Goal: Information Seeking & Learning: Learn about a topic

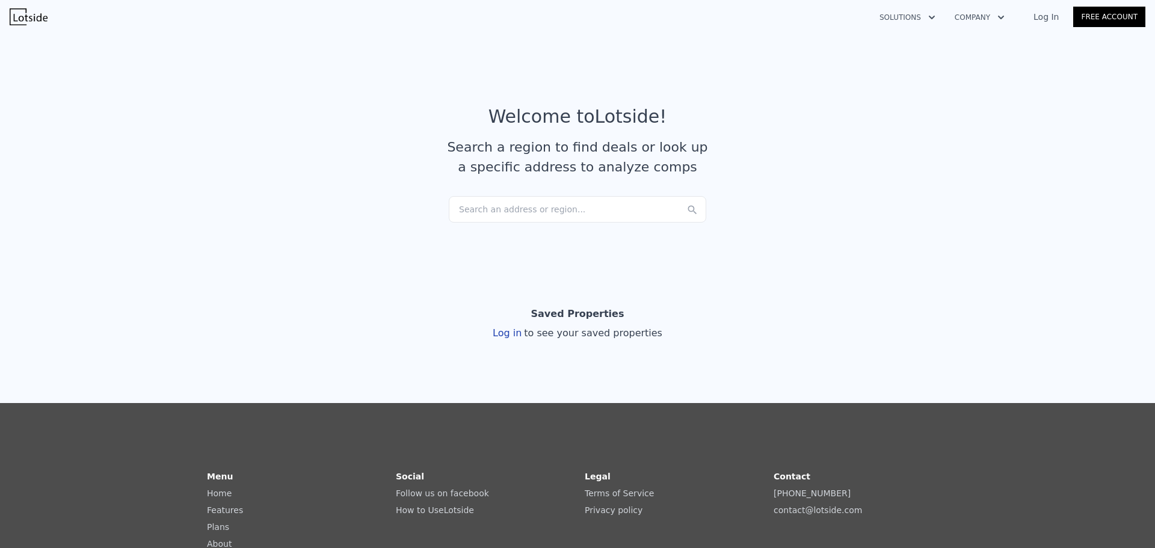
click at [559, 203] on div "Search an address or region..." at bounding box center [577, 209] width 257 height 26
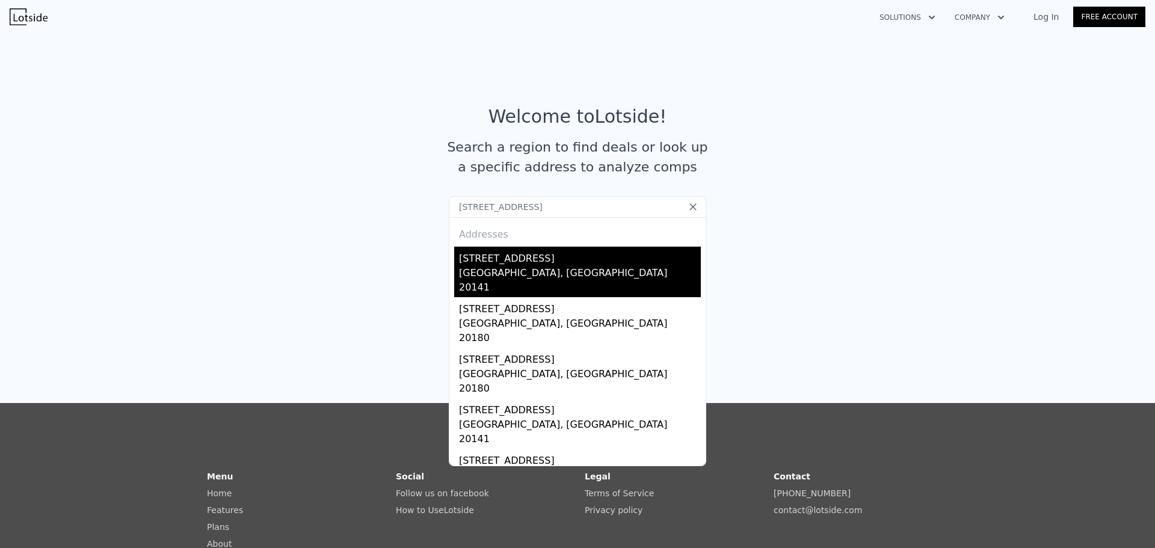
type input "[STREET_ADDRESS]"
click at [509, 273] on div "[GEOGRAPHIC_DATA], [GEOGRAPHIC_DATA] 20141" at bounding box center [580, 281] width 242 height 31
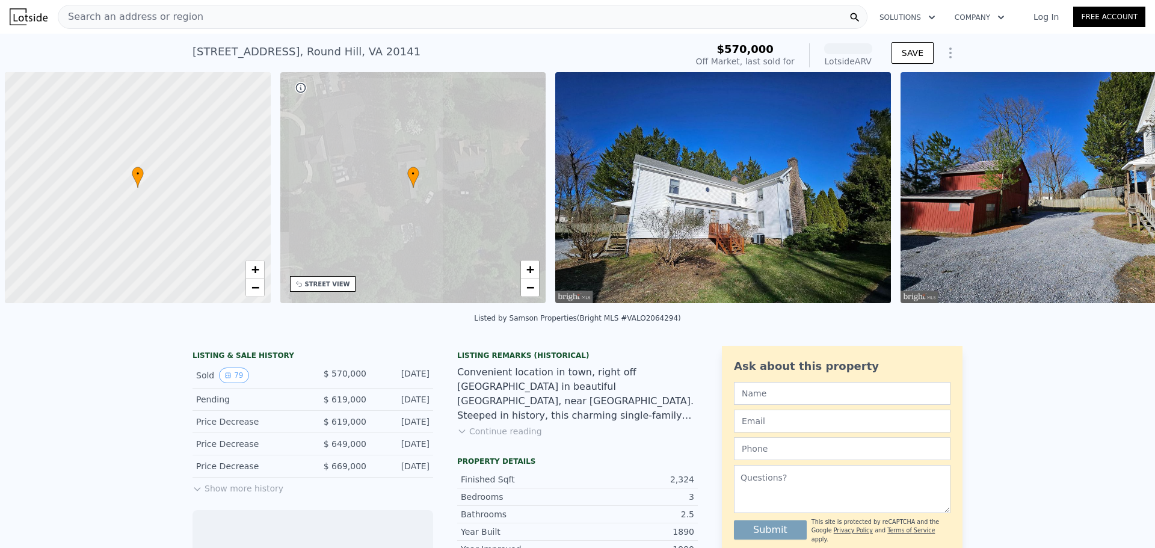
scroll to position [0, 5]
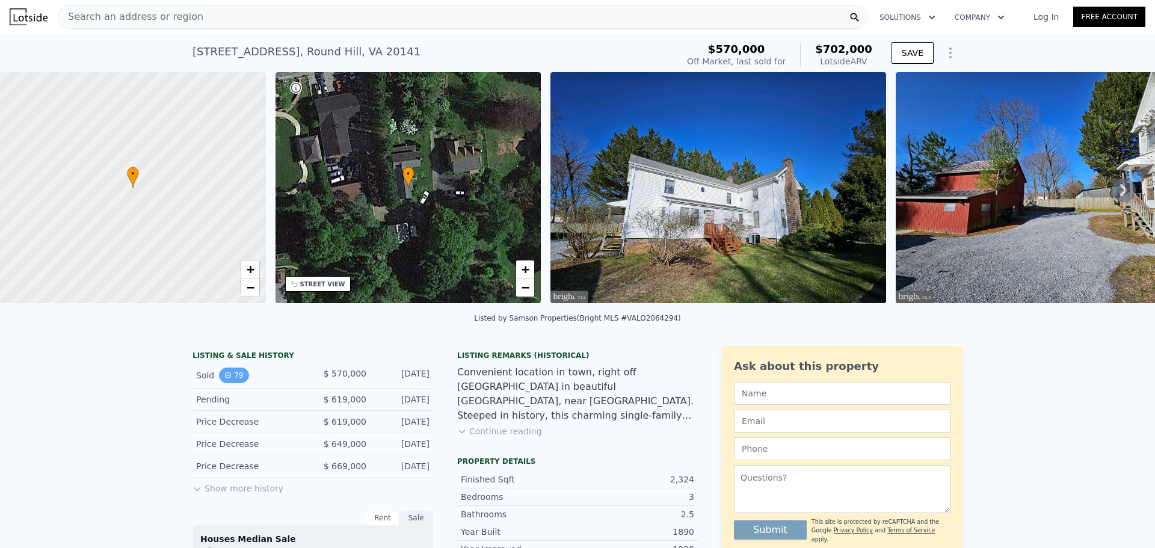
click at [230, 380] on button "79" at bounding box center [233, 376] width 29 height 16
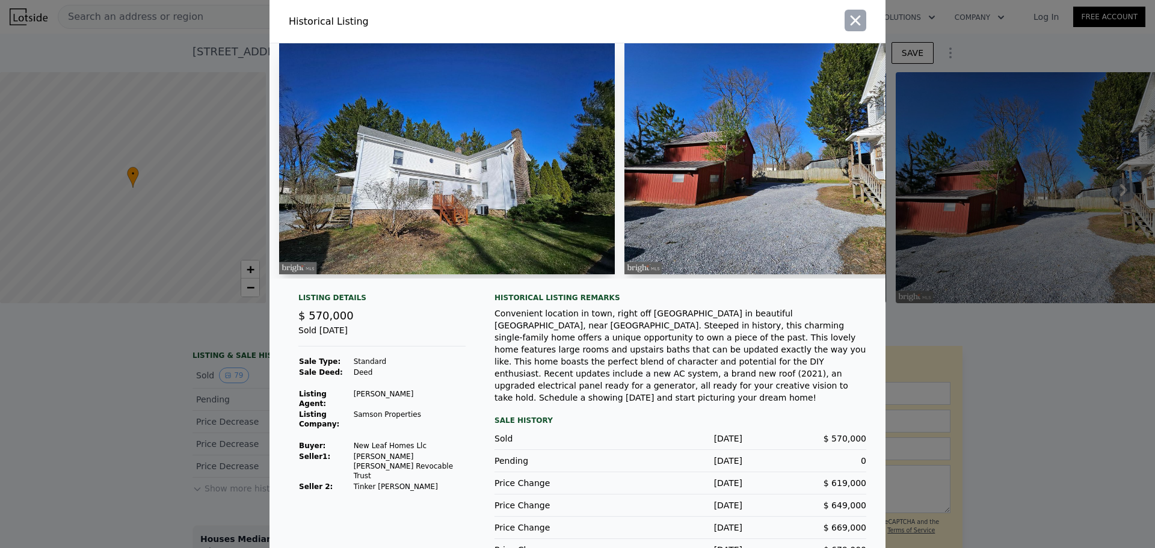
click at [850, 17] on icon "button" at bounding box center [855, 20] width 17 height 17
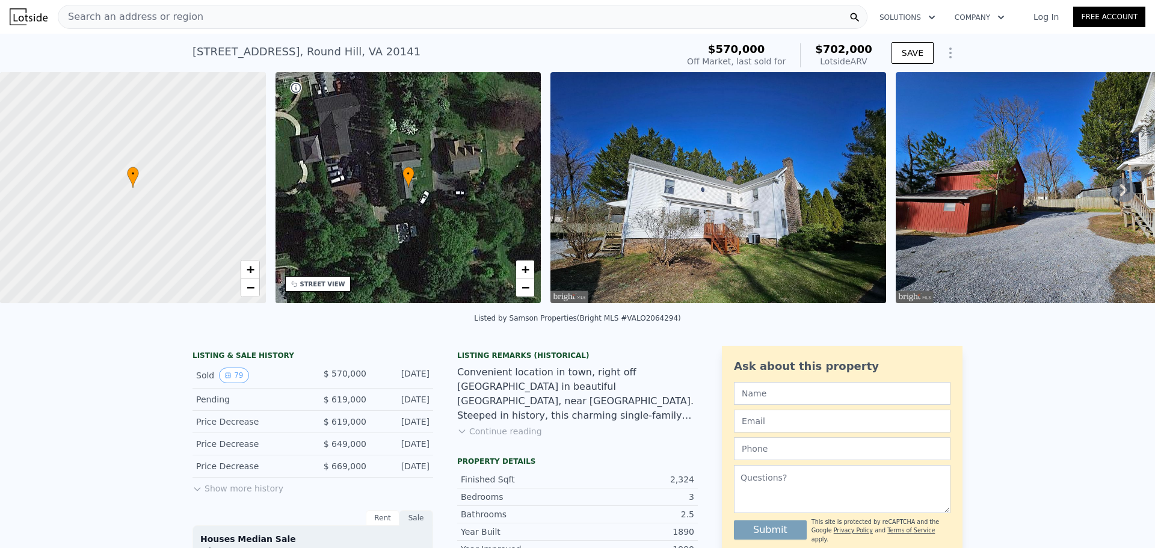
click at [643, 182] on img at bounding box center [718, 187] width 336 height 231
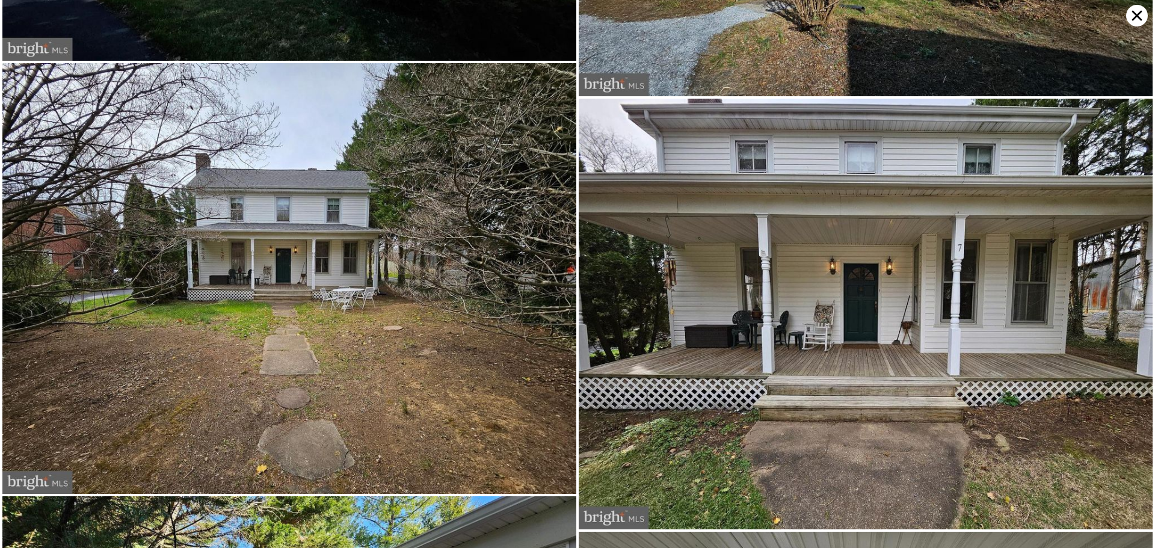
scroll to position [0, 0]
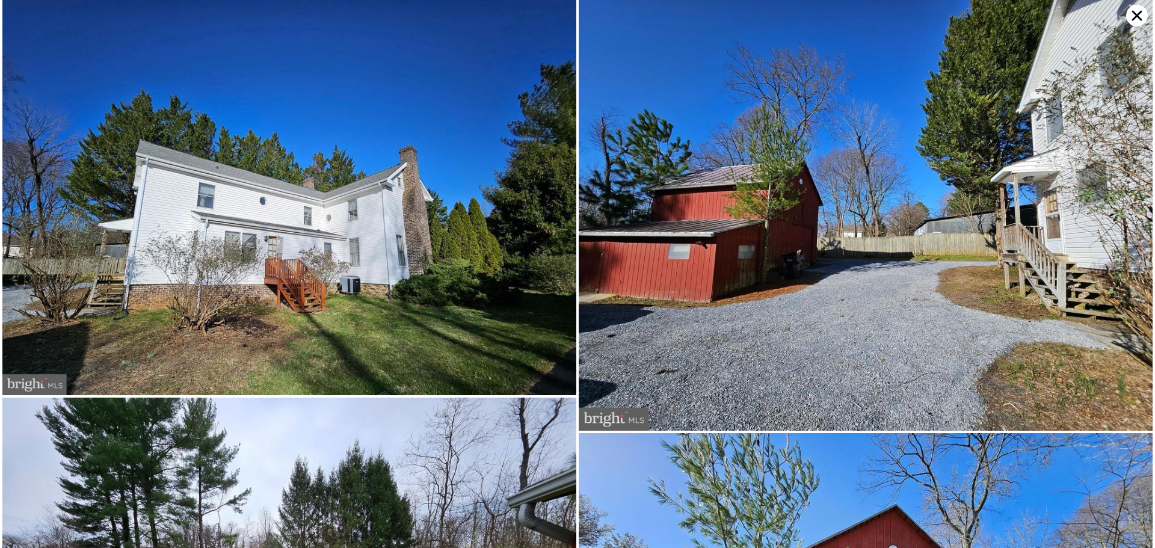
click at [1133, 11] on icon at bounding box center [1137, 16] width 10 height 10
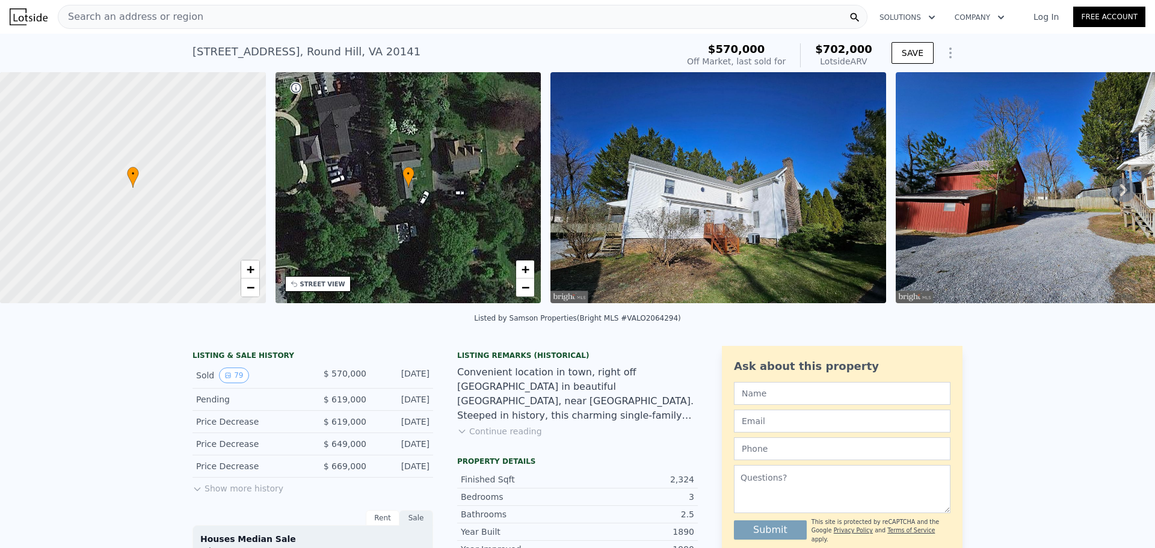
click at [264, 19] on div "Search an address or region" at bounding box center [463, 17] width 810 height 24
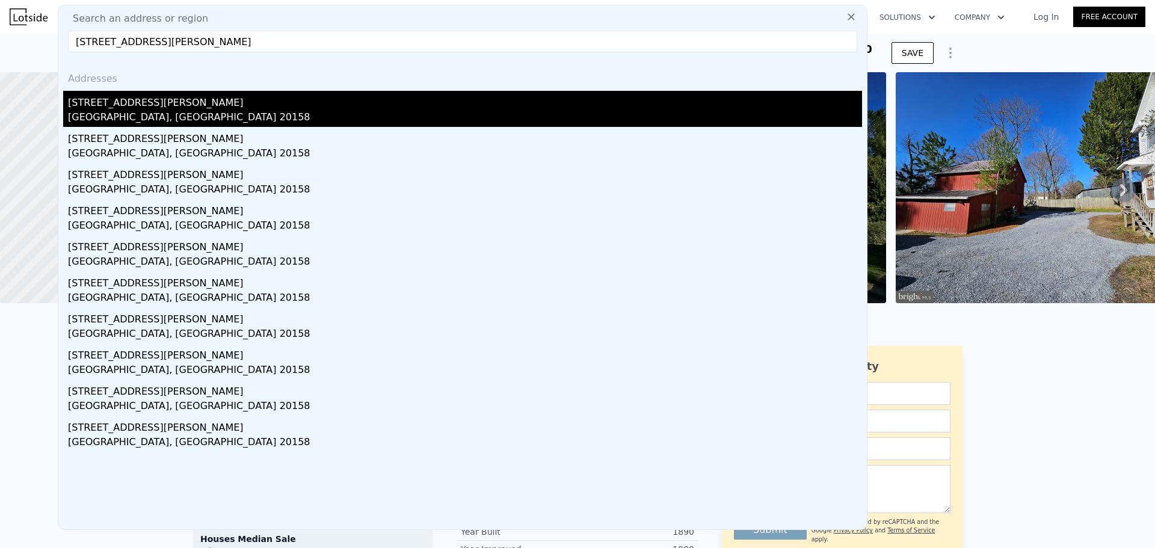
type input "[STREET_ADDRESS][PERSON_NAME]"
click at [141, 110] on div "[GEOGRAPHIC_DATA], [GEOGRAPHIC_DATA] 20158" at bounding box center [465, 118] width 794 height 17
